Goal: Task Accomplishment & Management: Manage account settings

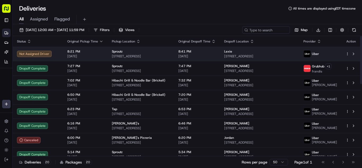
click at [153, 56] on span "[STREET_ADDRESS]" at bounding box center [141, 56] width 58 height 4
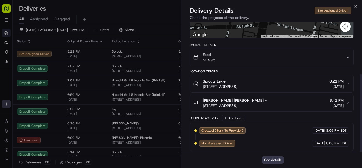
scroll to position [86, 0]
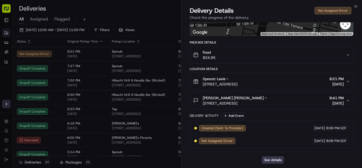
click at [254, 60] on button "Food $24.95" at bounding box center [271, 54] width 163 height 17
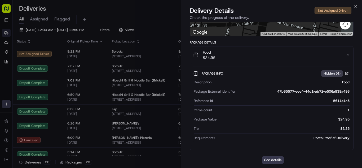
click at [254, 60] on button "Food $24.95" at bounding box center [271, 54] width 163 height 17
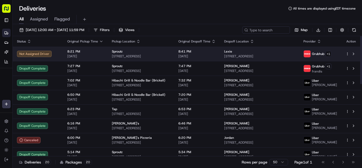
click at [105, 54] on td "8:21 PM 08/24/2025" at bounding box center [85, 54] width 45 height 14
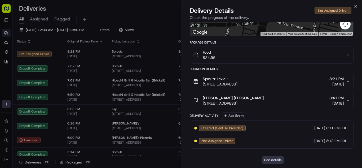
click at [273, 160] on button "See details" at bounding box center [273, 159] width 22 height 7
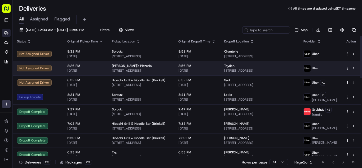
click at [164, 68] on span "[STREET_ADDRESS]" at bounding box center [141, 70] width 58 height 4
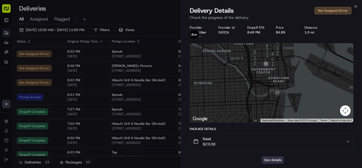
click at [268, 156] on button "See details" at bounding box center [273, 159] width 22 height 7
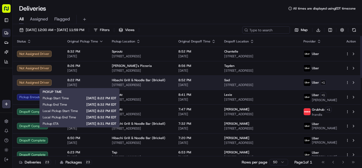
click at [99, 85] on span "[DATE]" at bounding box center [85, 85] width 36 height 4
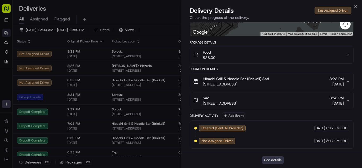
click at [272, 159] on button "See details" at bounding box center [273, 159] width 22 height 7
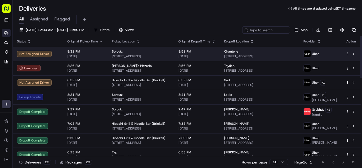
click at [97, 52] on span "8:32 PM" at bounding box center [85, 51] width 36 height 4
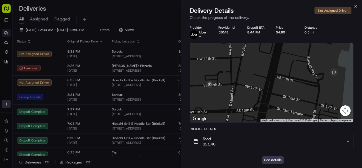
click at [247, 138] on div "Food $21.40" at bounding box center [269, 141] width 153 height 11
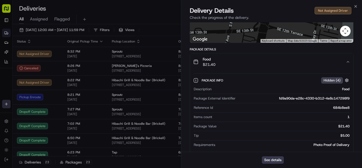
click at [241, 65] on div "Food $21.40" at bounding box center [269, 61] width 153 height 11
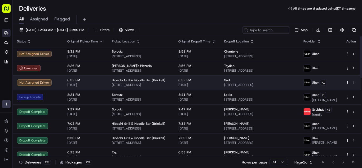
click at [95, 82] on div "8:22 PM 08/24/2025" at bounding box center [85, 82] width 36 height 9
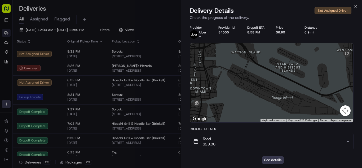
click at [244, 142] on div "Food $28.00" at bounding box center [269, 141] width 153 height 11
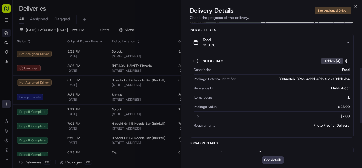
scroll to position [106, 0]
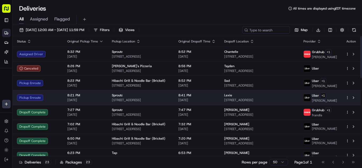
click at [102, 96] on td "8:21 PM 08/24/2025" at bounding box center [85, 97] width 45 height 15
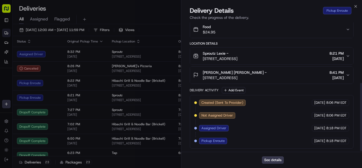
scroll to position [116, 0]
click at [269, 32] on div "Food $24.95" at bounding box center [269, 29] width 153 height 11
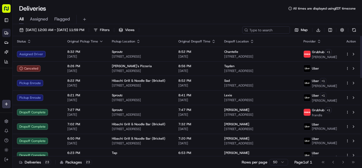
click at [91, 96] on span "8:21 PM" at bounding box center [85, 95] width 36 height 4
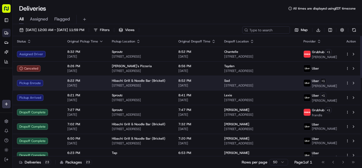
click at [91, 83] on span "[DATE]" at bounding box center [85, 85] width 36 height 4
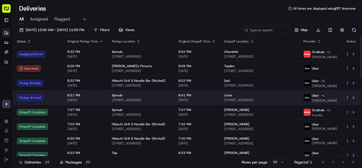
click at [100, 99] on span "[DATE]" at bounding box center [85, 100] width 36 height 4
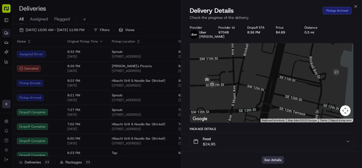
click at [275, 160] on button "See details" at bounding box center [273, 159] width 22 height 7
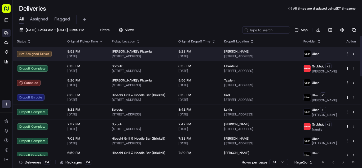
click at [130, 55] on span "[STREET_ADDRESS]" at bounding box center [141, 56] width 58 height 4
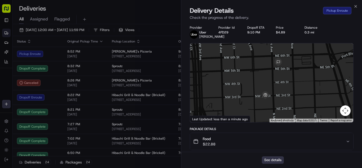
click at [273, 160] on button "See details" at bounding box center [273, 159] width 22 height 7
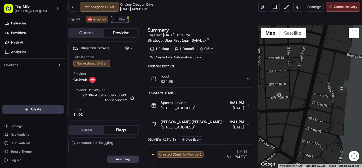
click at [120, 20] on span "Uber" at bounding box center [122, 19] width 7 height 4
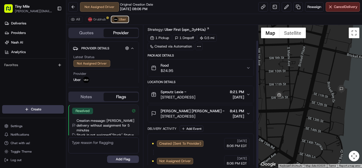
scroll to position [17, 0]
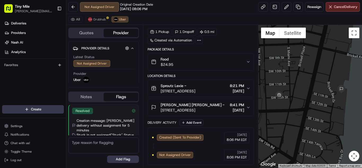
click at [208, 61] on div "Food $24.95" at bounding box center [198, 61] width 95 height 11
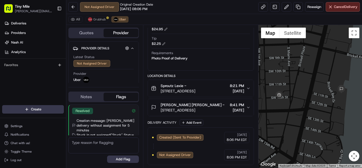
scroll to position [114, 0]
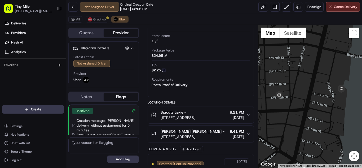
click at [165, 69] on button at bounding box center [164, 70] width 4 height 4
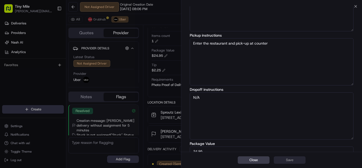
scroll to position [79, 0]
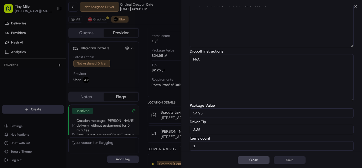
drag, startPoint x: 202, startPoint y: 128, endPoint x: 168, endPoint y: 129, distance: 34.7
click at [168, 129] on body "Tiny Mile aaron.licong@gmail.com Toggle Sidebar Deliveries Providers Nash AI An…" at bounding box center [181, 84] width 362 height 168
type input "5"
click at [290, 160] on button "Save" at bounding box center [290, 159] width 32 height 7
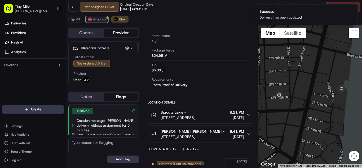
click at [92, 20] on button "Grubhub" at bounding box center [97, 19] width 23 height 6
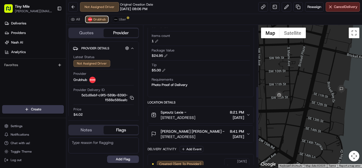
scroll to position [140, 0]
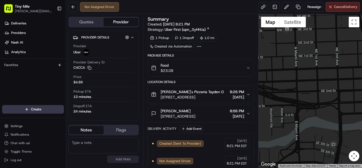
click at [341, 9] on button "Cancel Delivery" at bounding box center [343, 7] width 34 height 10
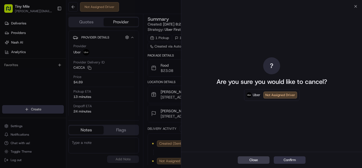
click at [287, 159] on button "Confirm" at bounding box center [290, 159] width 32 height 7
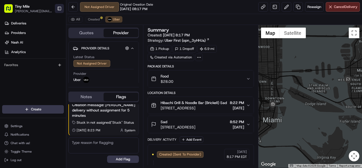
click at [61, 8] on button "Toggle Sidebar" at bounding box center [59, 8] width 9 height 9
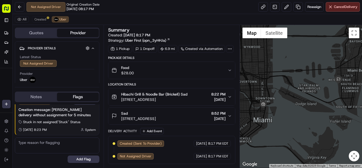
scroll to position [9, 0]
click at [47, 19] on div at bounding box center [48, 17] width 3 height 3
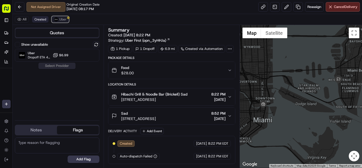
click at [64, 19] on span "Uber" at bounding box center [62, 19] width 7 height 4
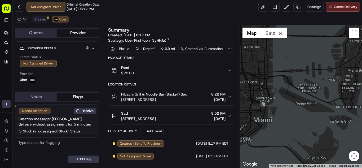
click at [180, 71] on div "Food $28.00" at bounding box center [170, 70] width 116 height 11
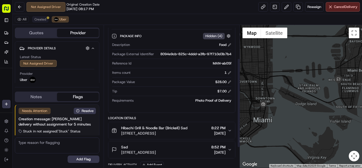
scroll to position [53, 0]
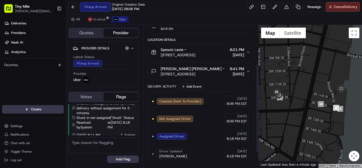
scroll to position [87, 0]
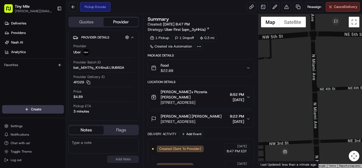
click at [345, 9] on button "Cancel Delivery" at bounding box center [343, 7] width 34 height 10
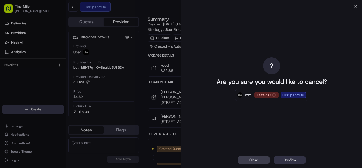
click at [295, 160] on button "Confirm" at bounding box center [290, 159] width 32 height 7
